Goal: Information Seeking & Learning: Find contact information

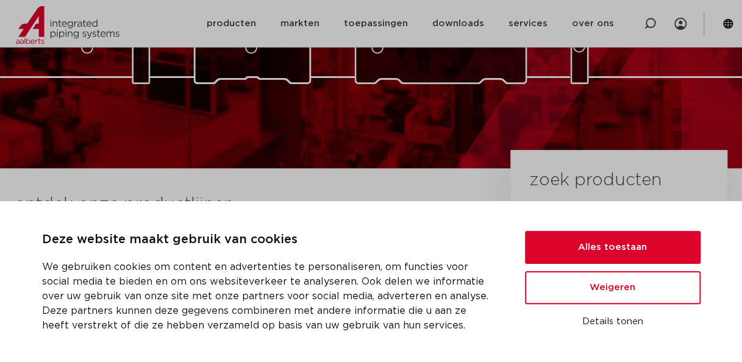
scroll to position [183, 0]
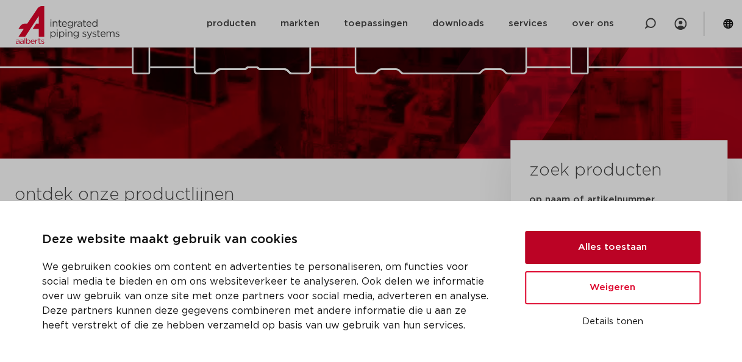
click at [602, 249] on button "Alles toestaan" at bounding box center [613, 247] width 176 height 33
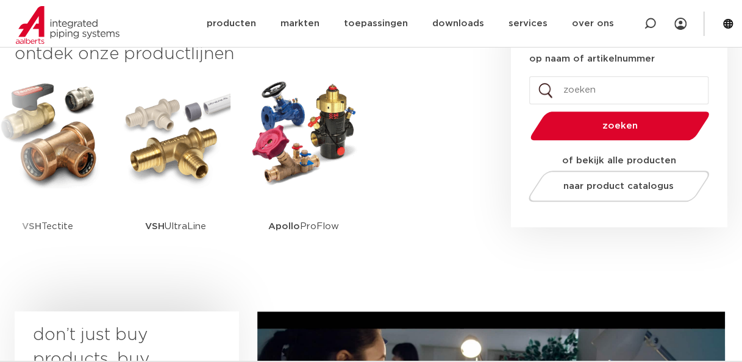
scroll to position [305, 0]
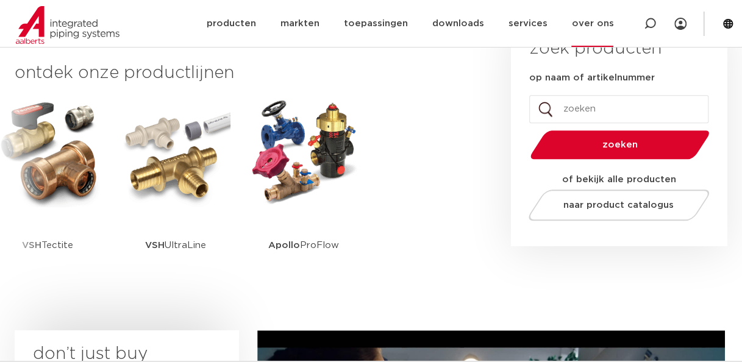
click at [587, 17] on link "over ons" at bounding box center [592, 23] width 42 height 47
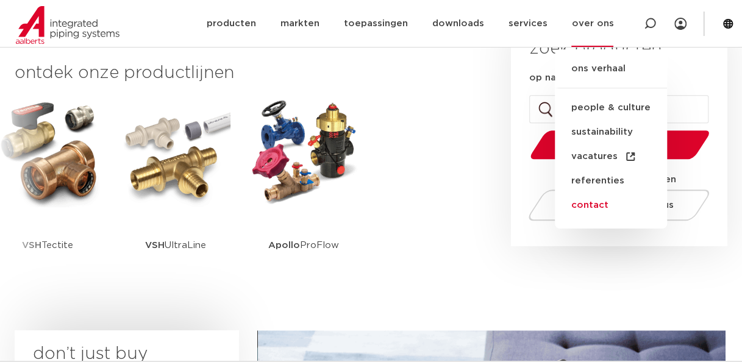
click at [604, 202] on link "contact" at bounding box center [611, 205] width 112 height 24
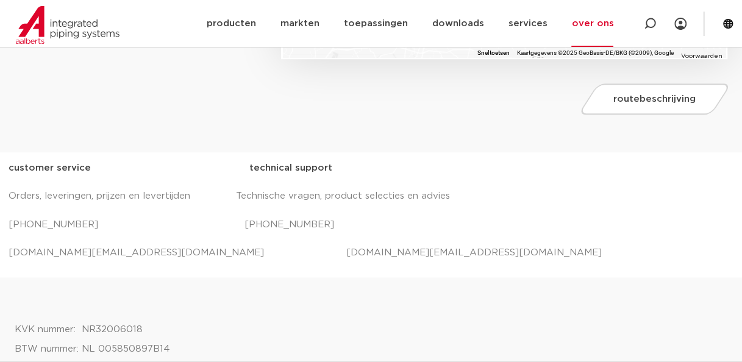
scroll to position [427, 0]
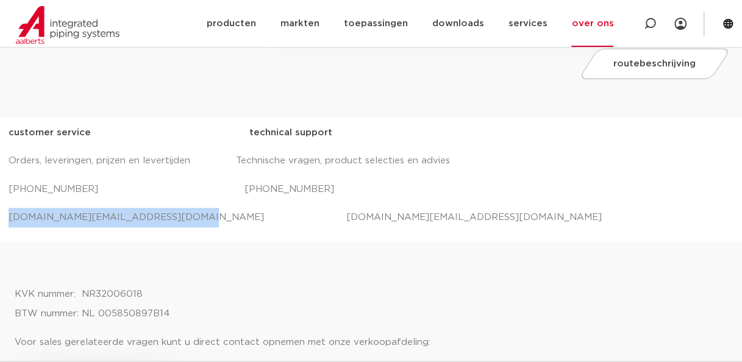
drag, startPoint x: 165, startPoint y: 217, endPoint x: 7, endPoint y: 210, distance: 158.1
click at [7, 210] on div "customer service technical support Orders, leveringen, prijzen en levertijden T…" at bounding box center [371, 179] width 742 height 125
copy p "[DOMAIN_NAME][EMAIL_ADDRESS][DOMAIN_NAME]"
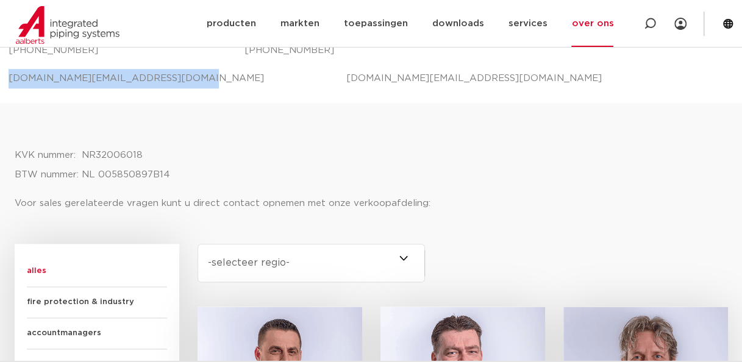
scroll to position [488, 0]
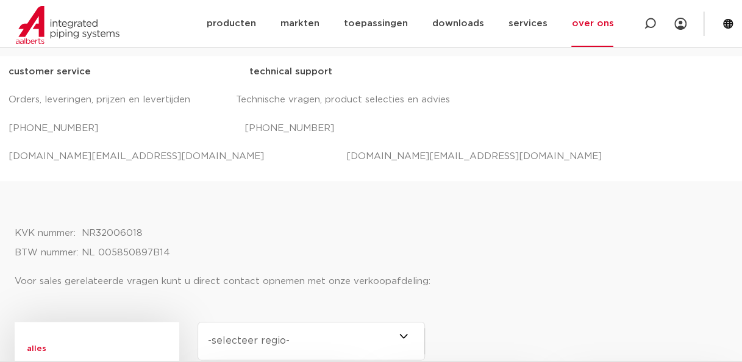
drag, startPoint x: 94, startPoint y: 152, endPoint x: 407, endPoint y: 120, distance: 315.2
click at [407, 120] on p "[PHONE_NUMBER] [PHONE_NUMBER]" at bounding box center [372, 129] width 726 height 20
drag, startPoint x: 370, startPoint y: 155, endPoint x: 294, endPoint y: 155, distance: 76.2
click at [294, 155] on p "[DOMAIN_NAME][EMAIL_ADDRESS][DOMAIN_NAME] [DOMAIN_NAME][EMAIL_ADDRESS][DOMAIN_N…" at bounding box center [372, 157] width 726 height 20
click at [391, 151] on p "[DOMAIN_NAME][EMAIL_ADDRESS][DOMAIN_NAME] [DOMAIN_NAME][EMAIL_ADDRESS][DOMAIN_N…" at bounding box center [372, 157] width 726 height 20
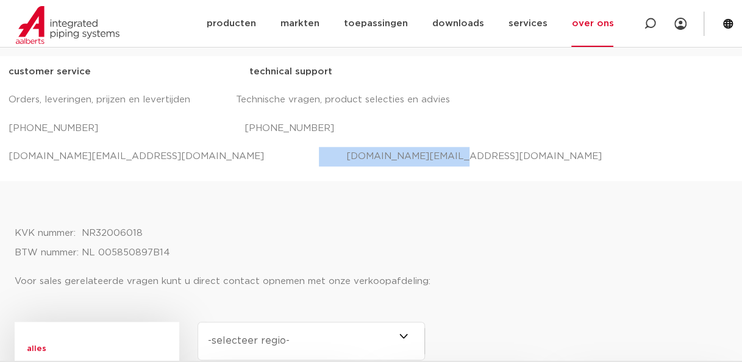
drag, startPoint x: 372, startPoint y: 156, endPoint x: 235, endPoint y: 160, distance: 137.3
click at [235, 160] on p "[DOMAIN_NAME][EMAIL_ADDRESS][DOMAIN_NAME] [DOMAIN_NAME][EMAIL_ADDRESS][DOMAIN_N…" at bounding box center [372, 157] width 726 height 20
copy p "[DOMAIN_NAME][EMAIL_ADDRESS][DOMAIN_NAME]"
